Goal: Navigation & Orientation: Find specific page/section

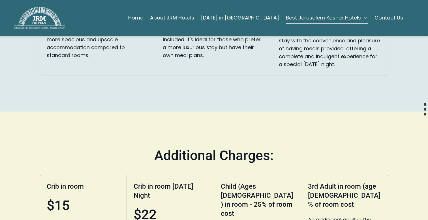
scroll to position [1047, 0]
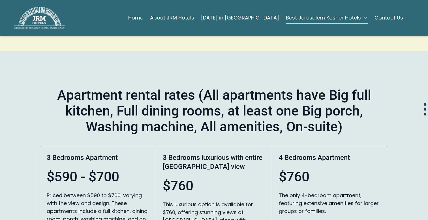
drag, startPoint x: 276, startPoint y: 108, endPoint x: 263, endPoint y: 115, distance: 14.2
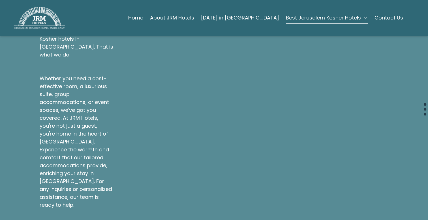
scroll to position [1869, 0]
drag, startPoint x: 236, startPoint y: 106, endPoint x: 221, endPoint y: 106, distance: 15.3
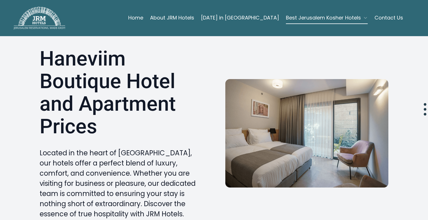
scroll to position [0, 0]
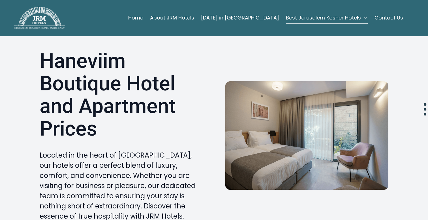
click at [391, 17] on link "Contact Us" at bounding box center [388, 17] width 29 height 11
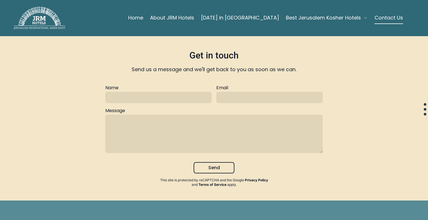
click at [143, 18] on link "Home" at bounding box center [135, 17] width 15 height 11
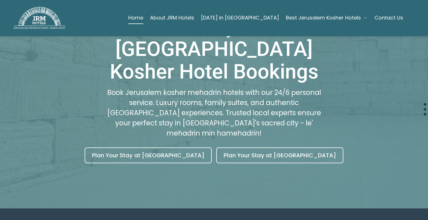
scroll to position [85, 0]
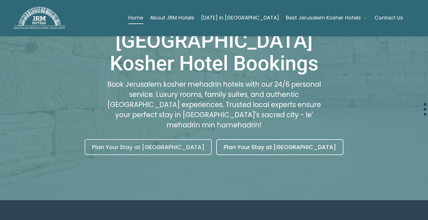
click at [159, 139] on link "Plan Your Stay at [GEOGRAPHIC_DATA]" at bounding box center [148, 147] width 127 height 16
